Goal: Task Accomplishment & Management: Use online tool/utility

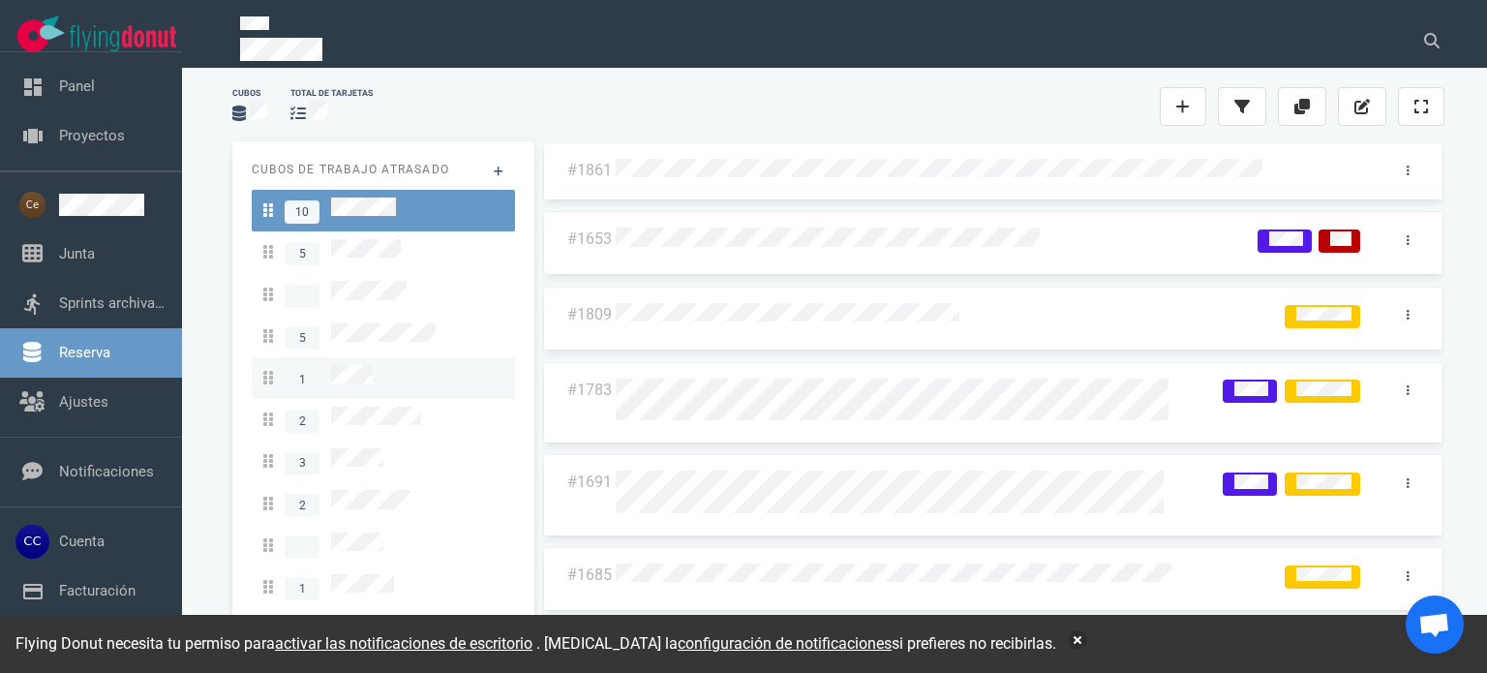
click at [386, 357] on link "1" at bounding box center [383, 378] width 263 height 42
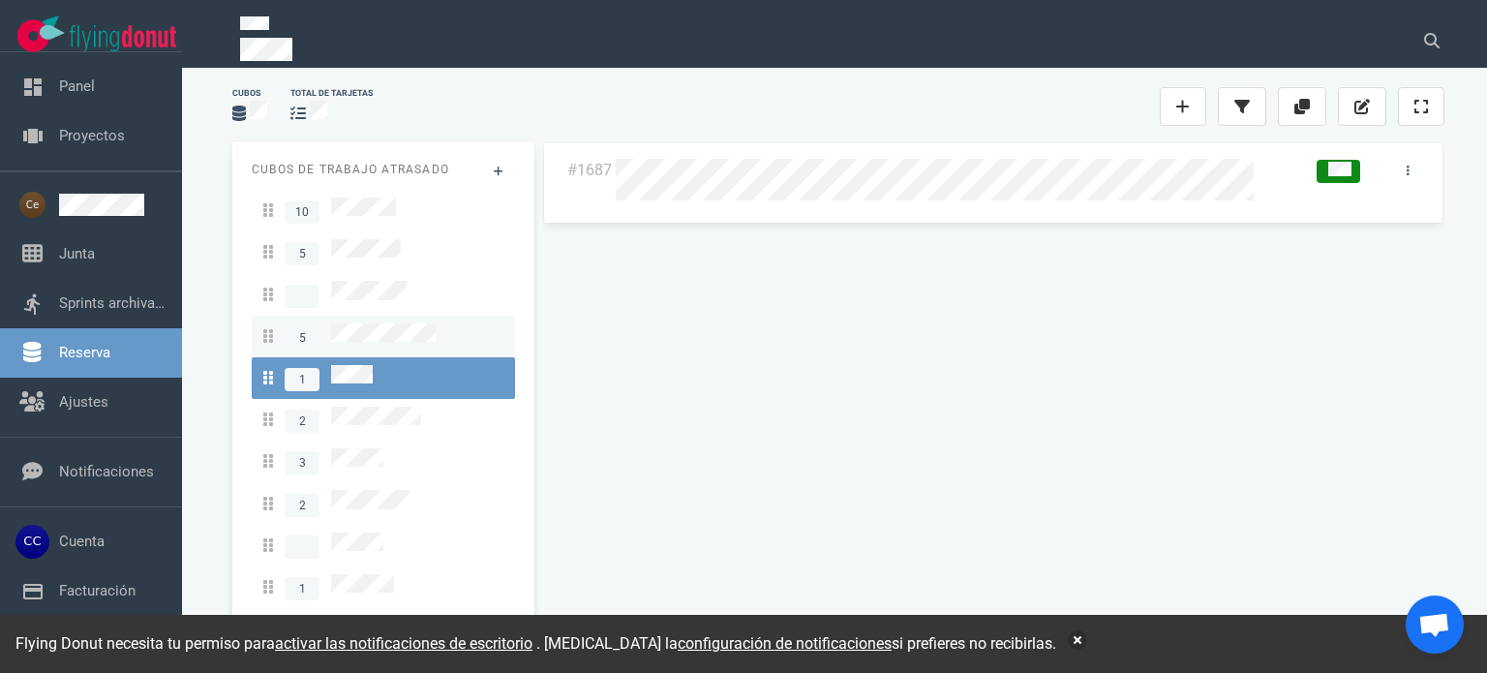
click at [397, 336] on span "5" at bounding box center [349, 336] width 172 height 26
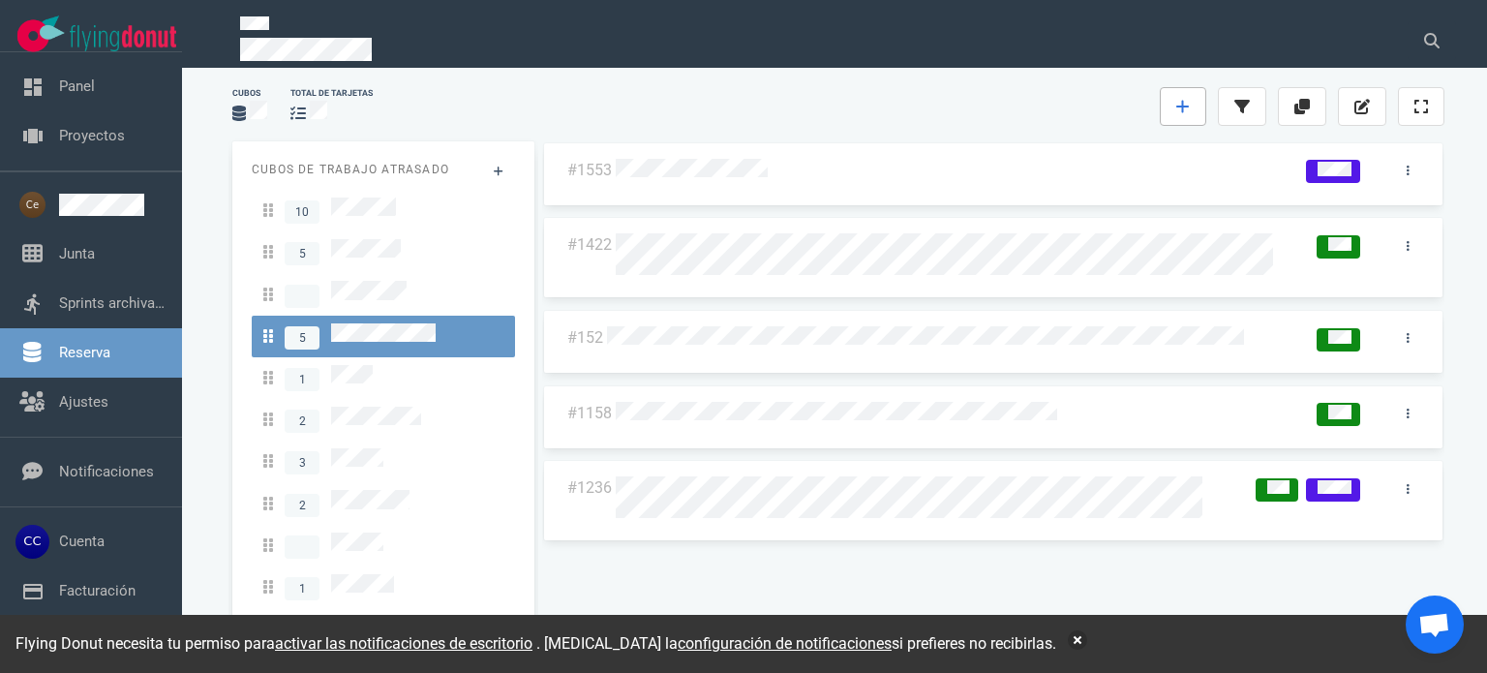
click at [1188, 119] on link at bounding box center [1182, 106] width 46 height 39
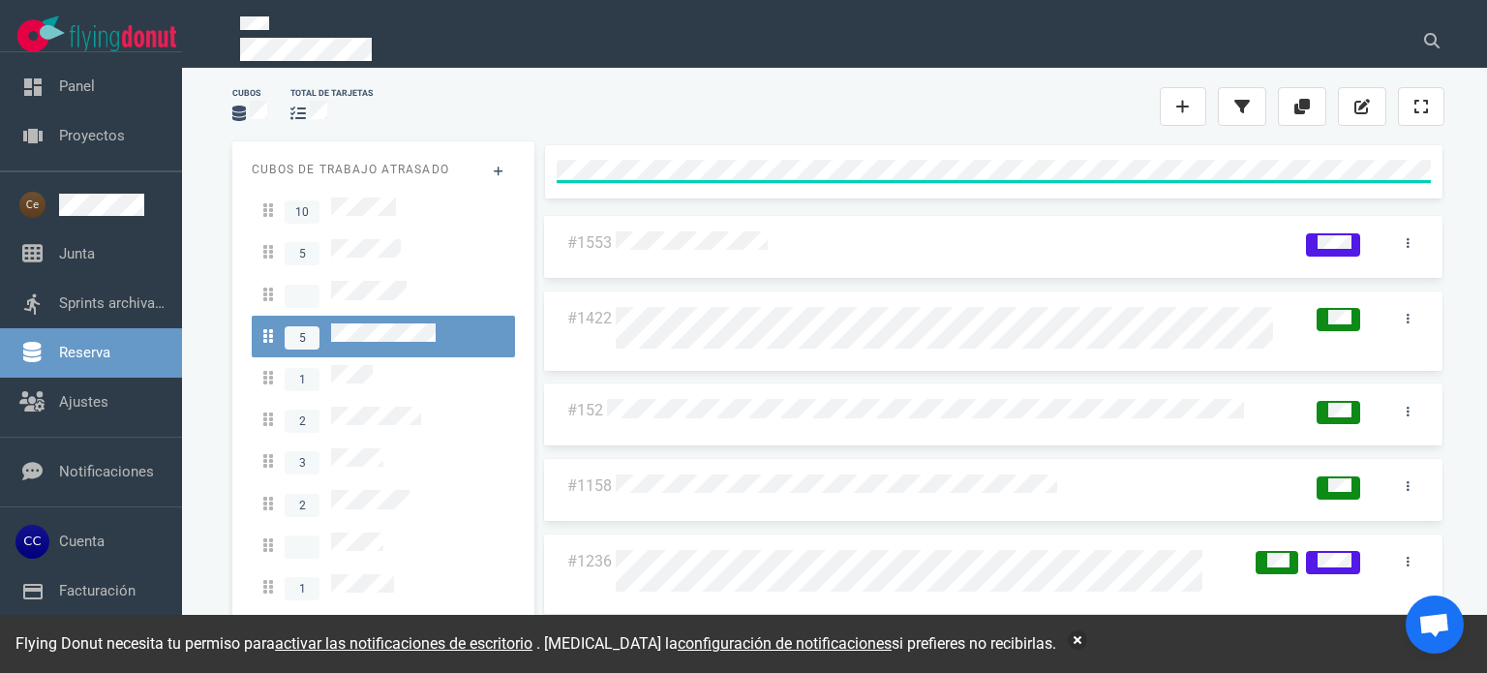
drag, startPoint x: 1076, startPoint y: 135, endPoint x: 1087, endPoint y: 135, distance: 10.6
click at [1075, 135] on div "#1553 #1422 #152 #1158 #1236" at bounding box center [992, 399] width 925 height 538
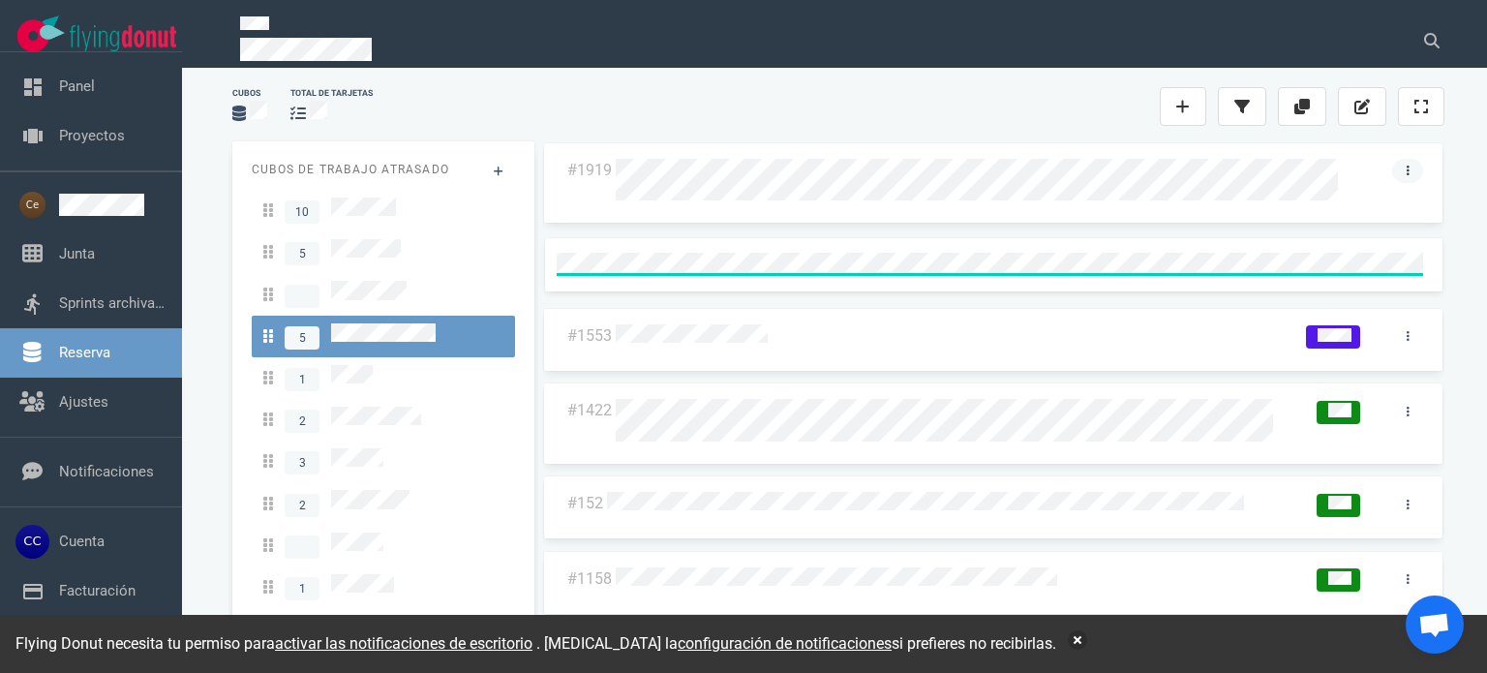
click at [1402, 170] on link at bounding box center [1407, 171] width 31 height 24
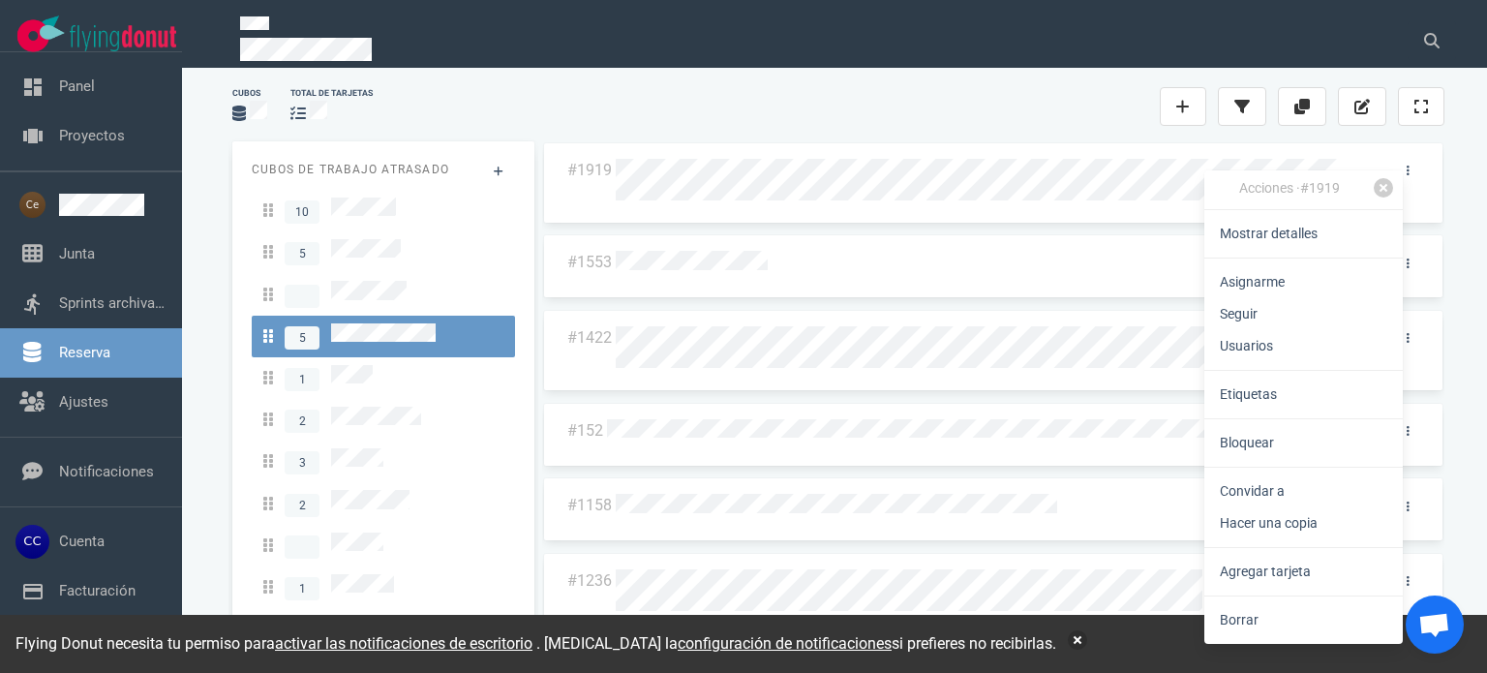
click at [1285, 397] on link "Etiquetas" at bounding box center [1303, 394] width 198 height 32
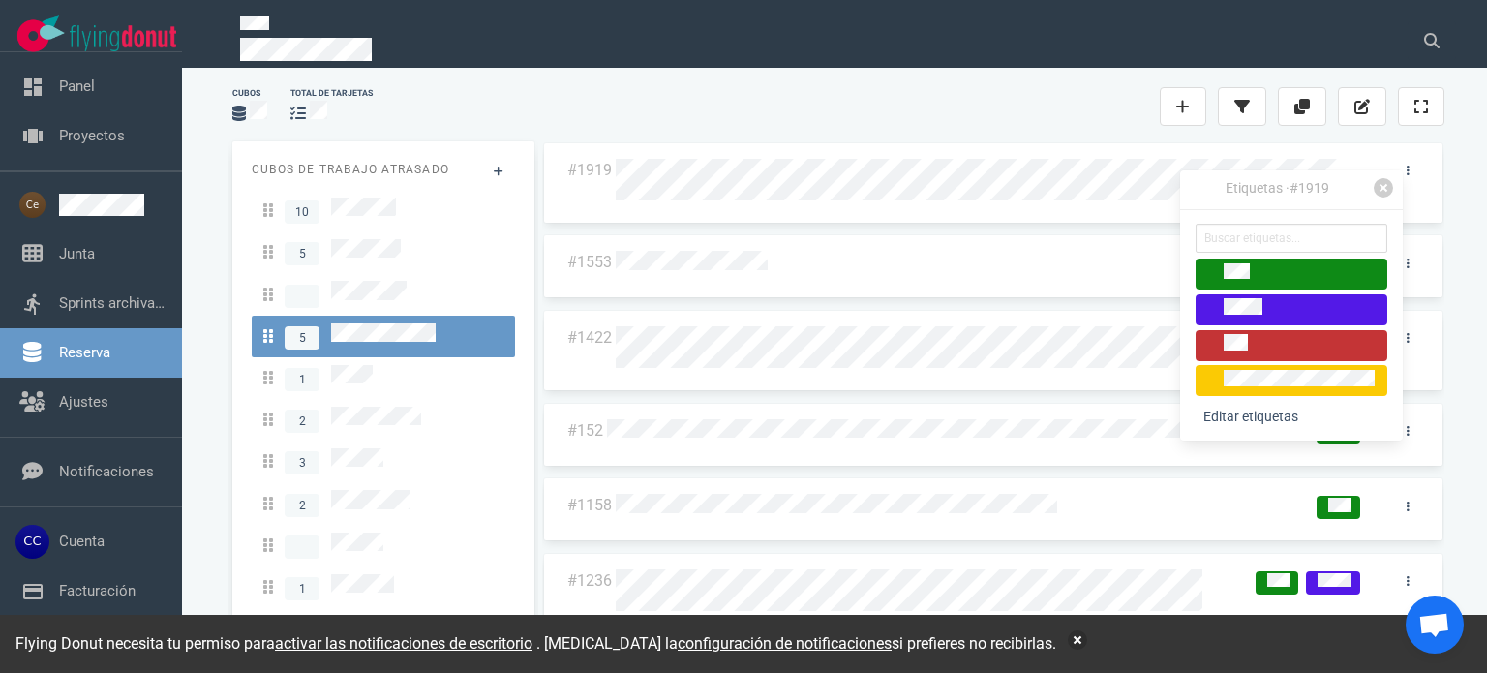
click at [1274, 348] on div at bounding box center [1291, 345] width 174 height 22
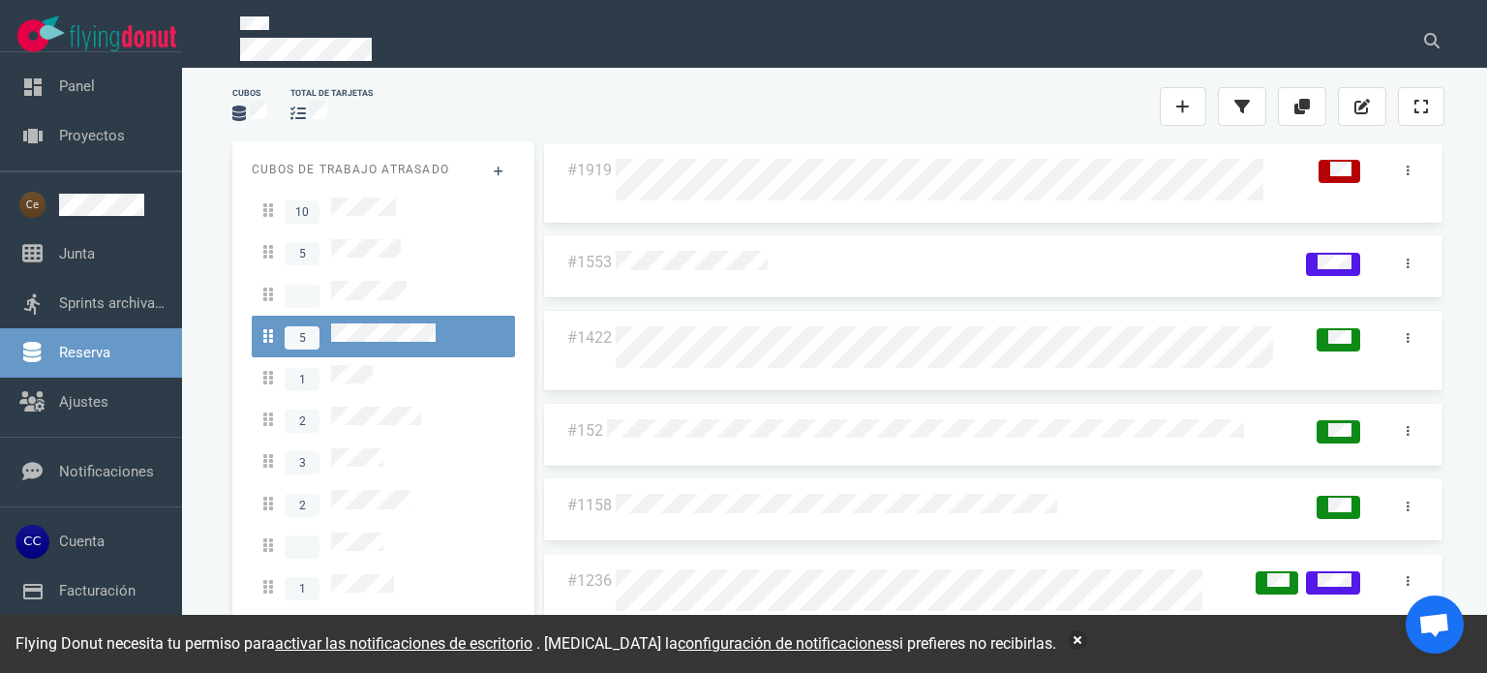
click at [970, 95] on div at bounding box center [965, 106] width 388 height 23
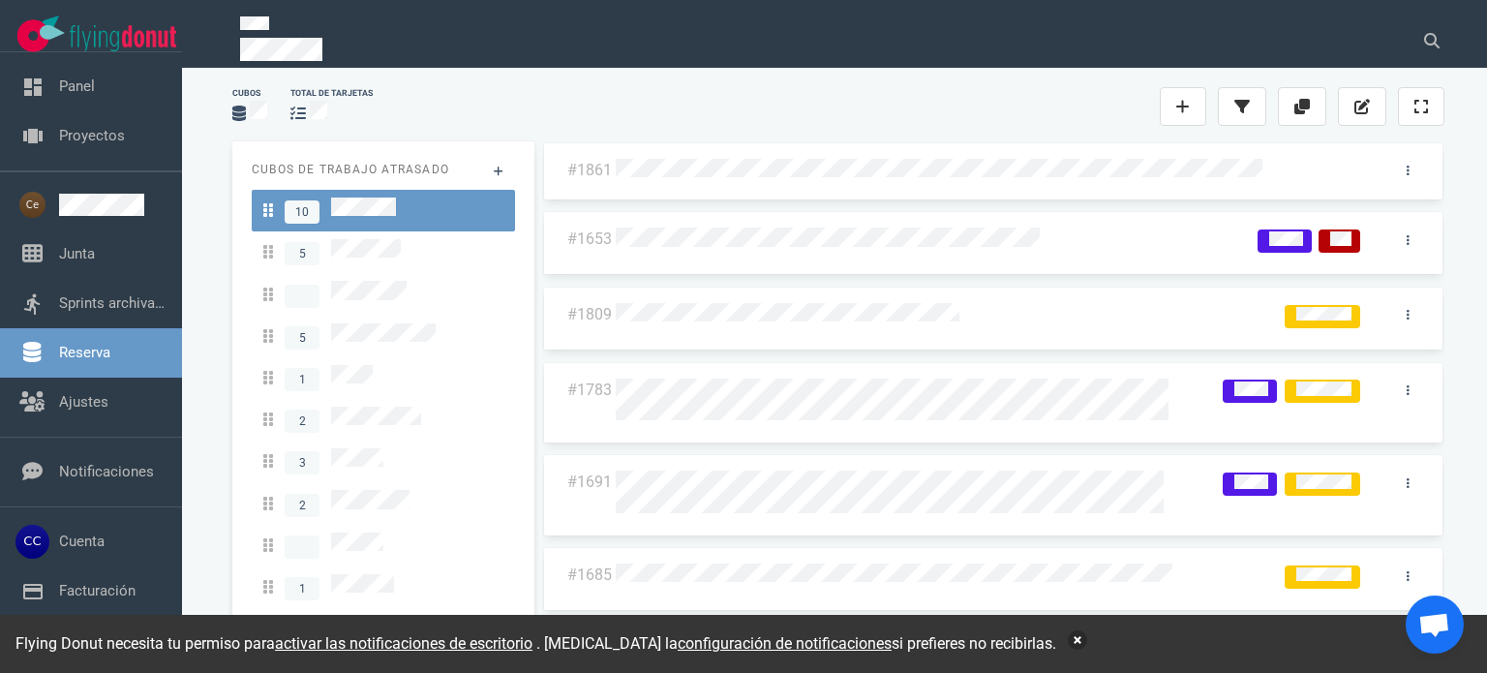
click at [1068, 640] on button "button" at bounding box center [1077, 639] width 19 height 19
